Goal: Transaction & Acquisition: Purchase product/service

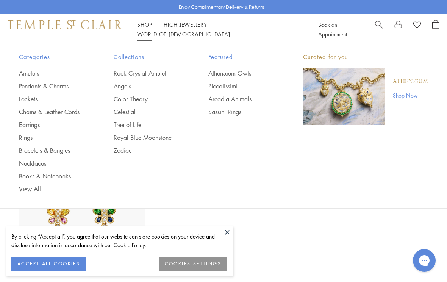
click at [33, 124] on link "Earrings" at bounding box center [51, 125] width 64 height 8
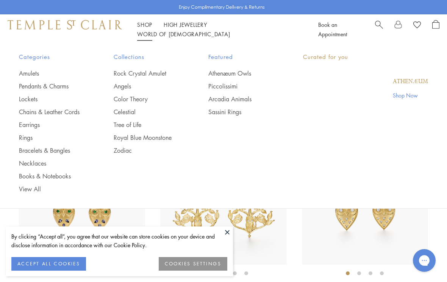
click at [143, 27] on link "Shop Shop" at bounding box center [144, 25] width 15 height 8
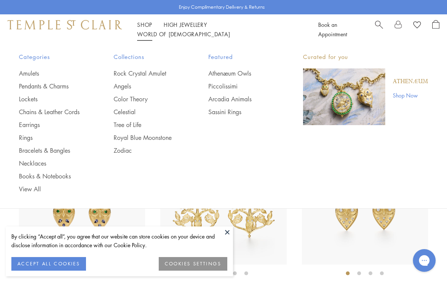
click at [235, 73] on link "Athenæum Owls" at bounding box center [240, 73] width 64 height 8
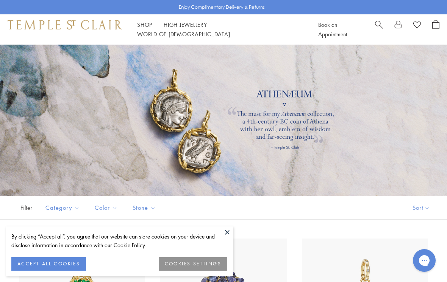
click at [225, 229] on button at bounding box center [227, 232] width 11 height 11
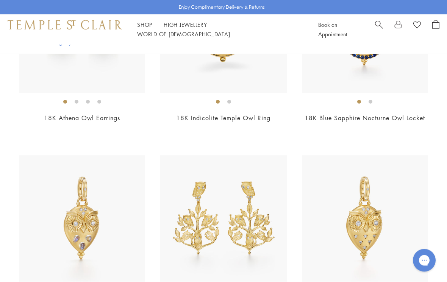
scroll to position [460, 0]
click at [87, 224] on img at bounding box center [82, 219] width 126 height 126
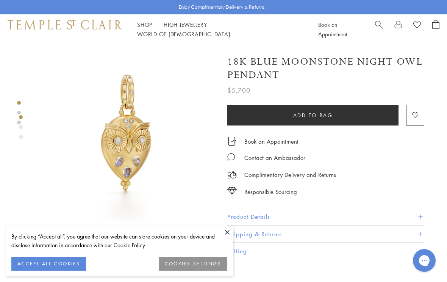
click at [228, 228] on button at bounding box center [227, 232] width 11 height 11
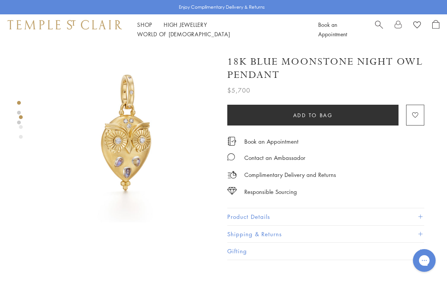
click at [129, 159] on img at bounding box center [127, 134] width 178 height 178
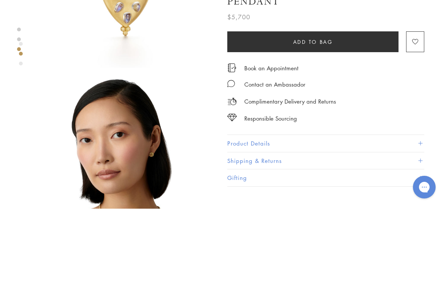
scroll to position [155, 0]
